Goal: Transaction & Acquisition: Purchase product/service

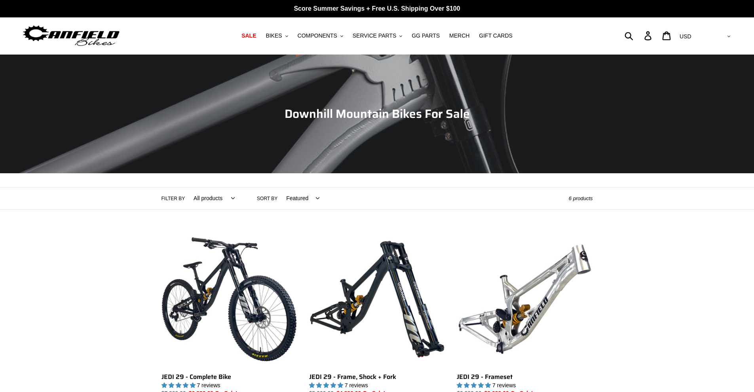
click at [256, 36] on span "SALE" at bounding box center [248, 35] width 15 height 7
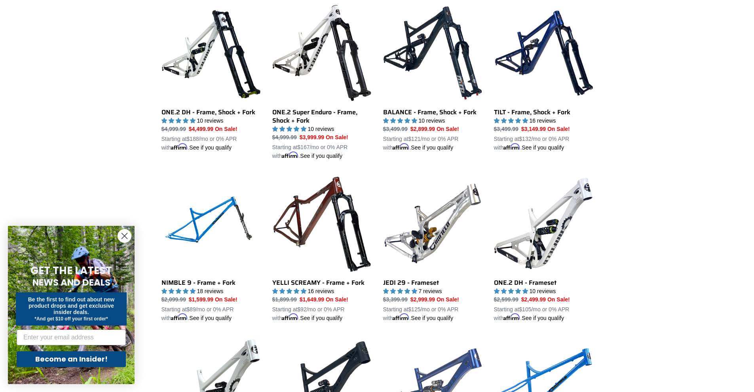
scroll to position [1068, 0]
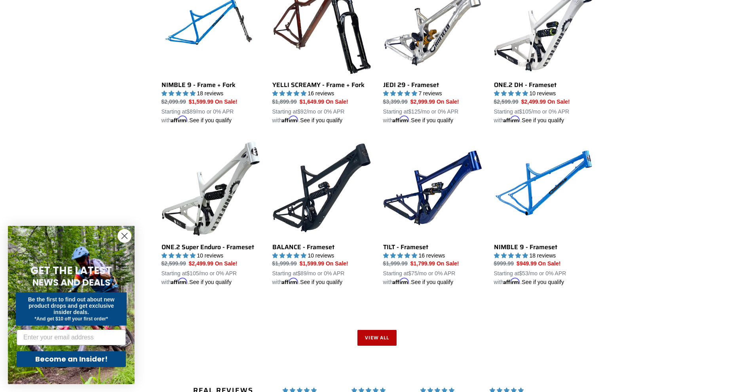
click at [381, 331] on link "View all" at bounding box center [377, 338] width 40 height 16
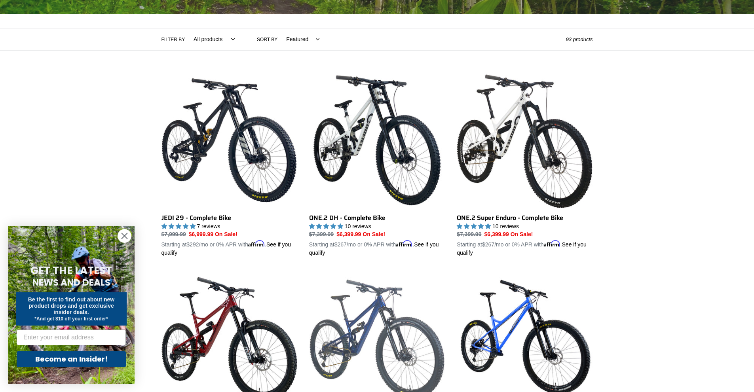
scroll to position [158, 0]
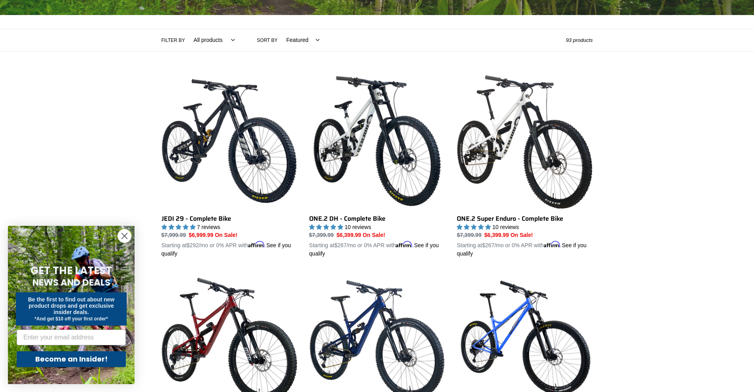
click at [294, 41] on select "Featured Best selling Alphabetically, A-Z Alphabetically, Z-A Price, low to hig…" at bounding box center [301, 40] width 44 height 22
select select "price-ascending"
click at [279, 29] on select "Featured Best selling Alphabetically, A-Z Alphabetically, Z-A Price, low to hig…" at bounding box center [301, 40] width 44 height 22
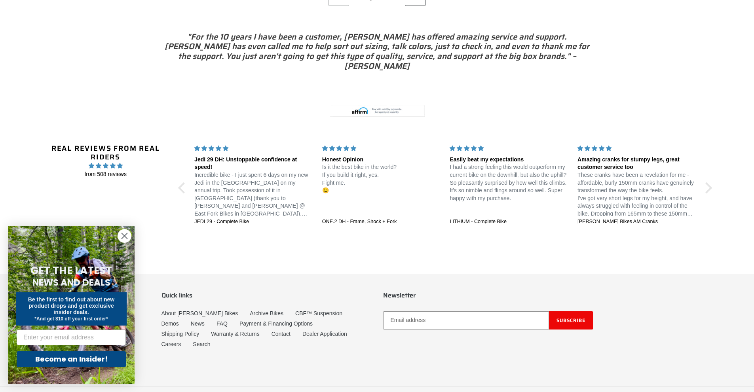
drag, startPoint x: 638, startPoint y: 120, endPoint x: 631, endPoint y: 387, distance: 267.5
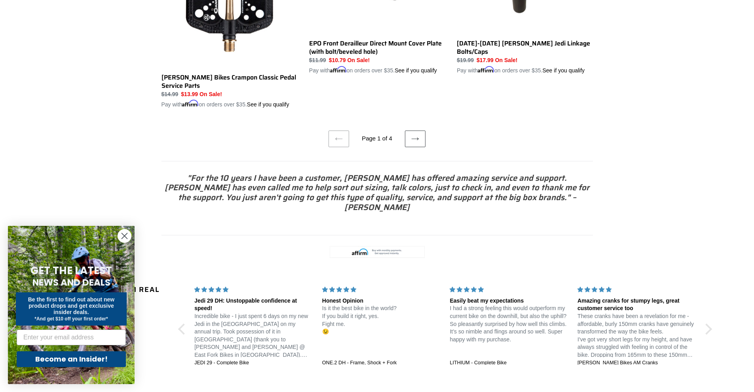
scroll to position [1484, 0]
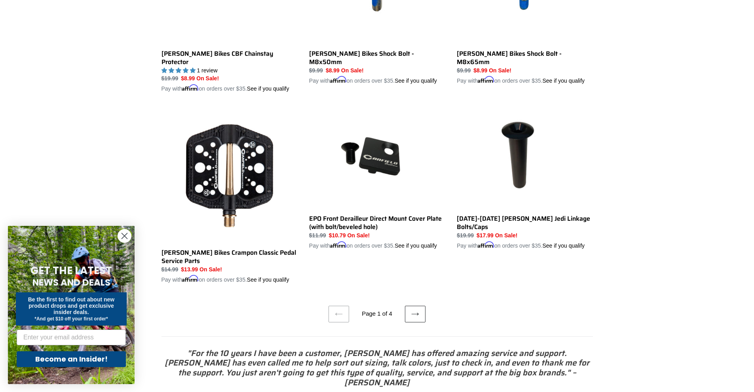
click at [409, 306] on link "Next page" at bounding box center [415, 314] width 21 height 17
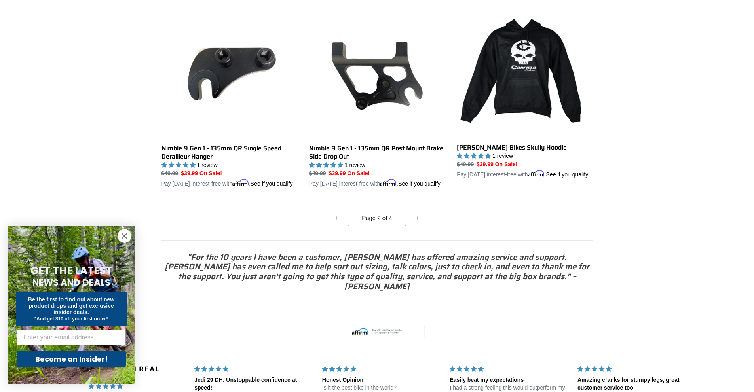
scroll to position [1586, 0]
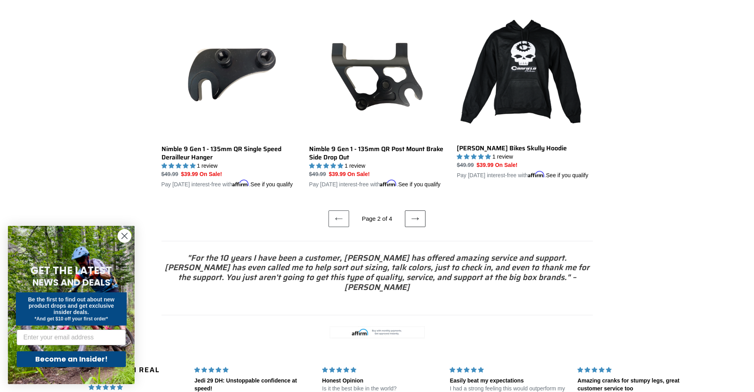
click at [412, 216] on icon at bounding box center [415, 219] width 8 height 8
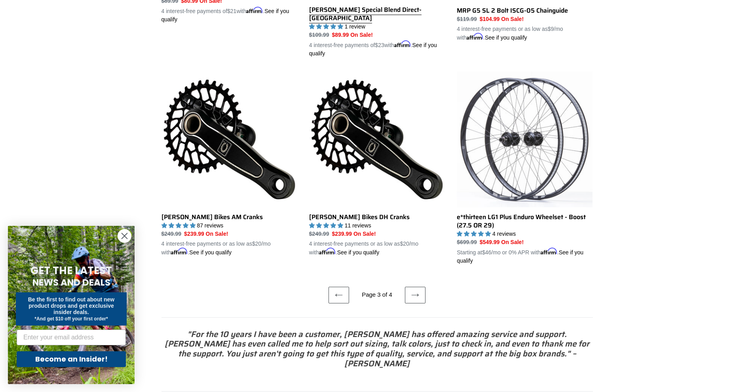
scroll to position [1594, 0]
click at [412, 299] on icon at bounding box center [415, 295] width 8 height 8
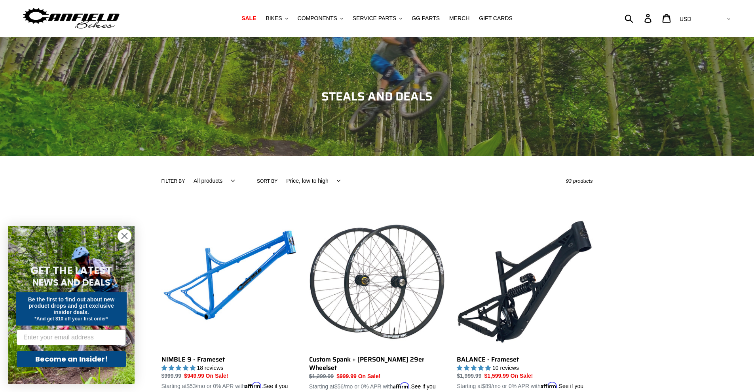
drag, startPoint x: 274, startPoint y: 267, endPoint x: 262, endPoint y: 121, distance: 146.5
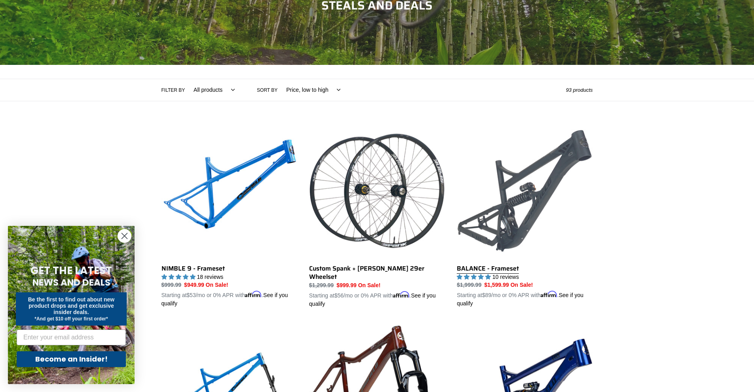
scroll to position [119, 0]
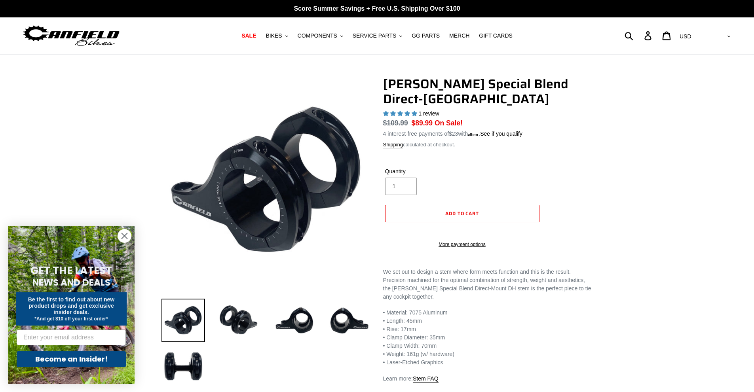
select select "highest-rating"
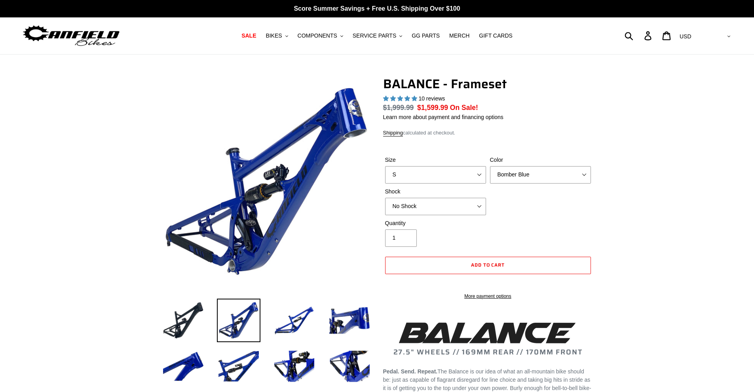
select select "highest-rating"
select select "L"
click at [385, 166] on select "S M L XL" at bounding box center [435, 174] width 101 height 17
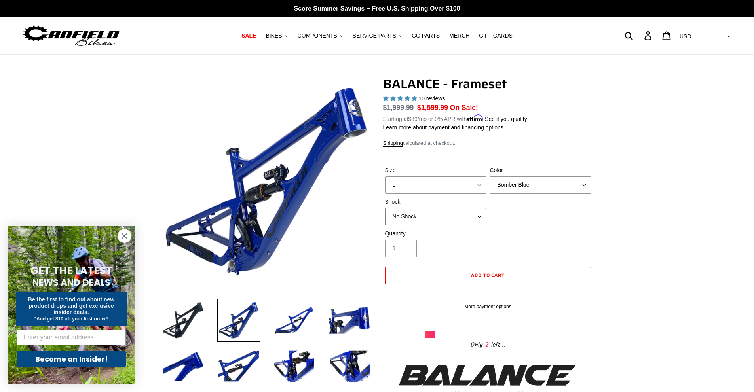
click at [404, 212] on select "No Shock Cane Creek Kitsuma Air Öhlins TTX2 Air EXT Storia V3-S" at bounding box center [435, 216] width 101 height 17
click at [385, 208] on select "No Shock Cane Creek Kitsuma Air Öhlins TTX2 Air EXT Storia V3-S" at bounding box center [435, 216] width 101 height 17
click at [417, 216] on select "No Shock Cane Creek Kitsuma Air Öhlins TTX2 Air EXT Storia V3-S" at bounding box center [435, 216] width 101 height 17
click at [385, 208] on select "No Shock Cane Creek Kitsuma Air Öhlins TTX2 Air EXT Storia V3-S" at bounding box center [435, 216] width 101 height 17
click at [426, 217] on select "No Shock Cane Creek Kitsuma Air Öhlins TTX2 Air EXT Storia V3-S" at bounding box center [435, 216] width 101 height 17
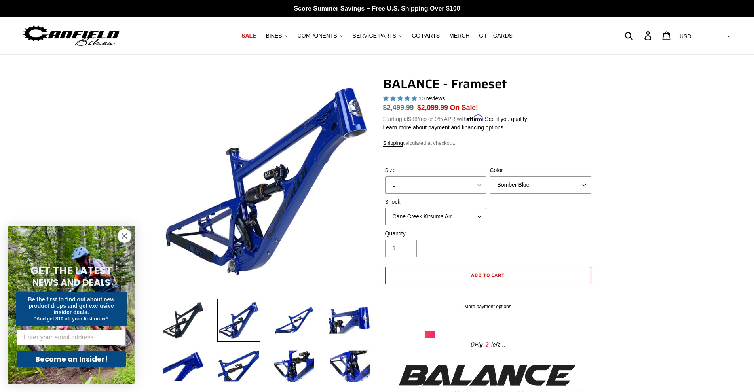
click at [436, 224] on select "No Shock Cane Creek Kitsuma Air Öhlins TTX2 Air EXT Storia V3-S" at bounding box center [435, 216] width 101 height 17
click at [436, 220] on select "No Shock Cane Creek Kitsuma Air Öhlins TTX2 Air EXT Storia V3-S" at bounding box center [435, 216] width 101 height 17
select select "EXT Storia V3-S"
click at [385, 208] on select "No Shock Cane Creek Kitsuma Air Öhlins TTX2 Air EXT Storia V3-S" at bounding box center [435, 216] width 101 height 17
click at [499, 184] on select "Bomber Blue Goat's Blood Stealth Black" at bounding box center [540, 184] width 101 height 17
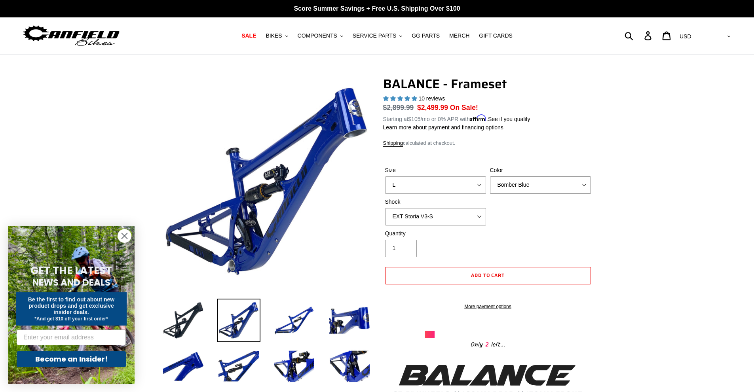
select select "Goat's Blood"
click at [490, 176] on select "Bomber Blue Goat's Blood Stealth Black" at bounding box center [540, 184] width 101 height 17
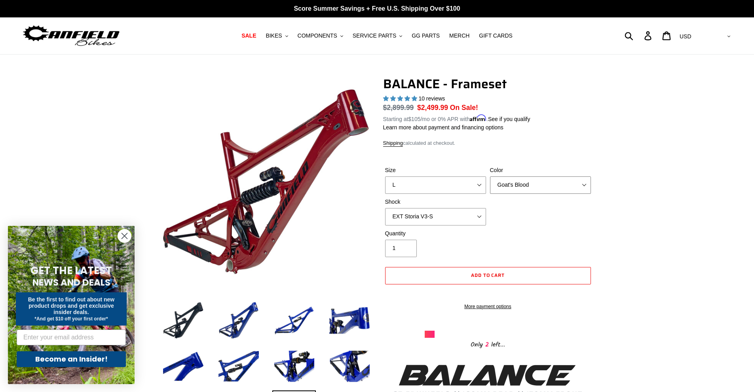
click at [517, 186] on select "Bomber Blue Goat's Blood Stealth Black" at bounding box center [540, 184] width 101 height 17
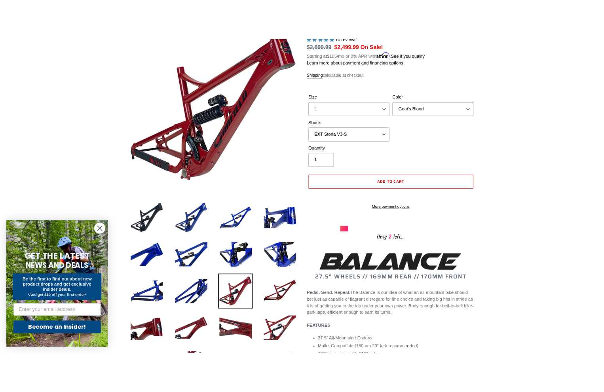
scroll to position [316, 0]
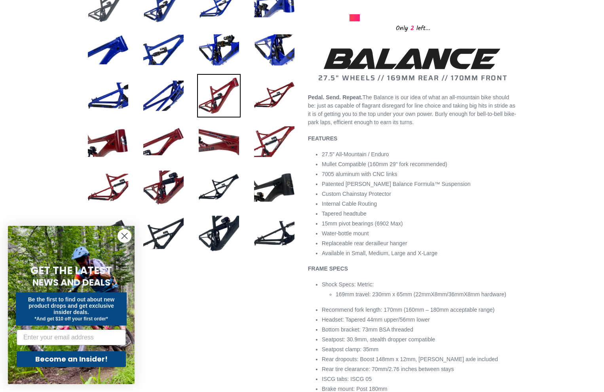
drag, startPoint x: 38, startPoint y: 44, endPoint x: 116, endPoint y: 0, distance: 90.0
click at [42, 43] on div at bounding box center [302, 362] width 604 height 1204
